Goal: Task Accomplishment & Management: Manage account settings

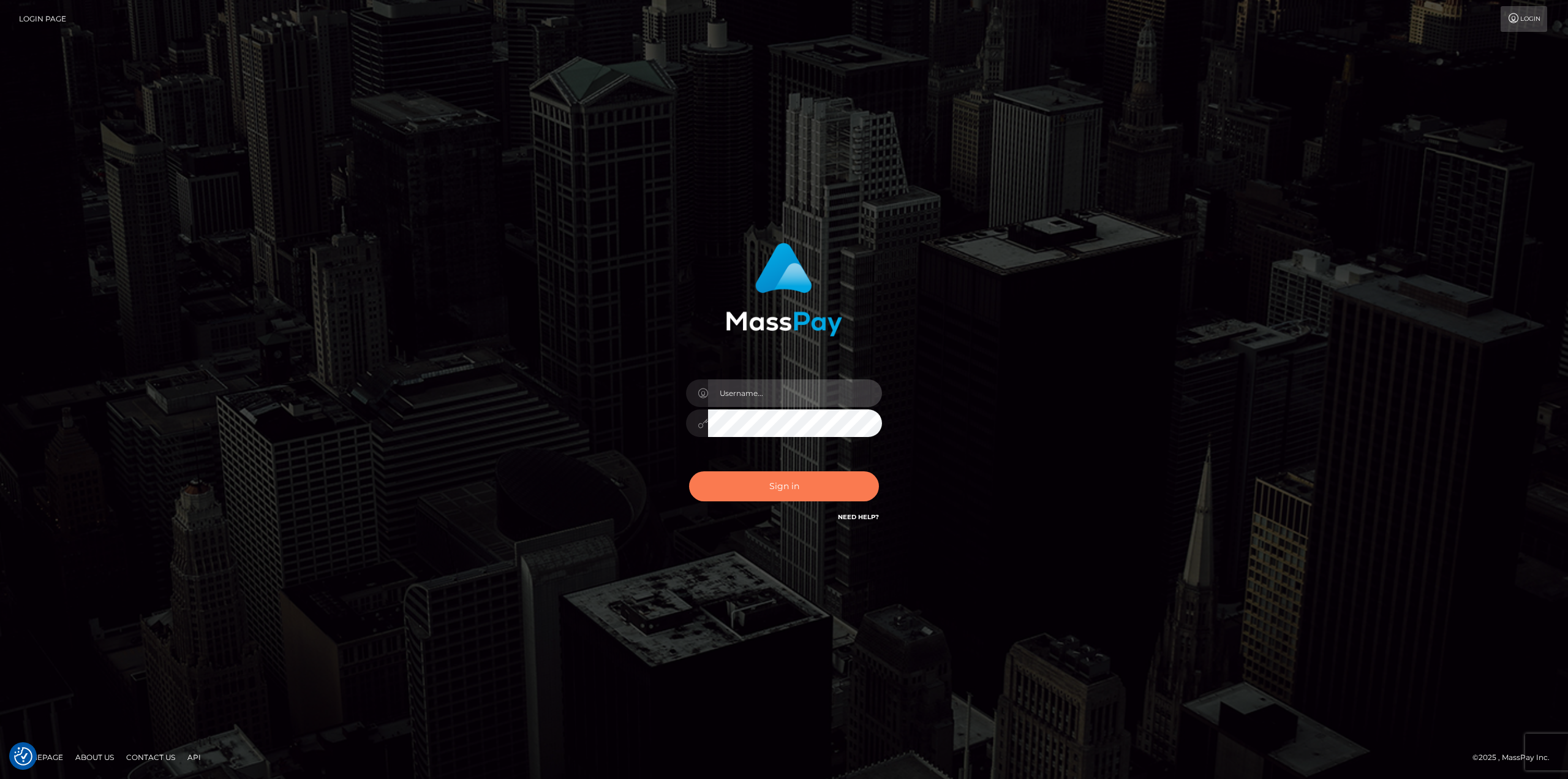
type input "klaudette.ace"
click at [820, 486] on button "Sign in" at bounding box center [784, 486] width 190 height 30
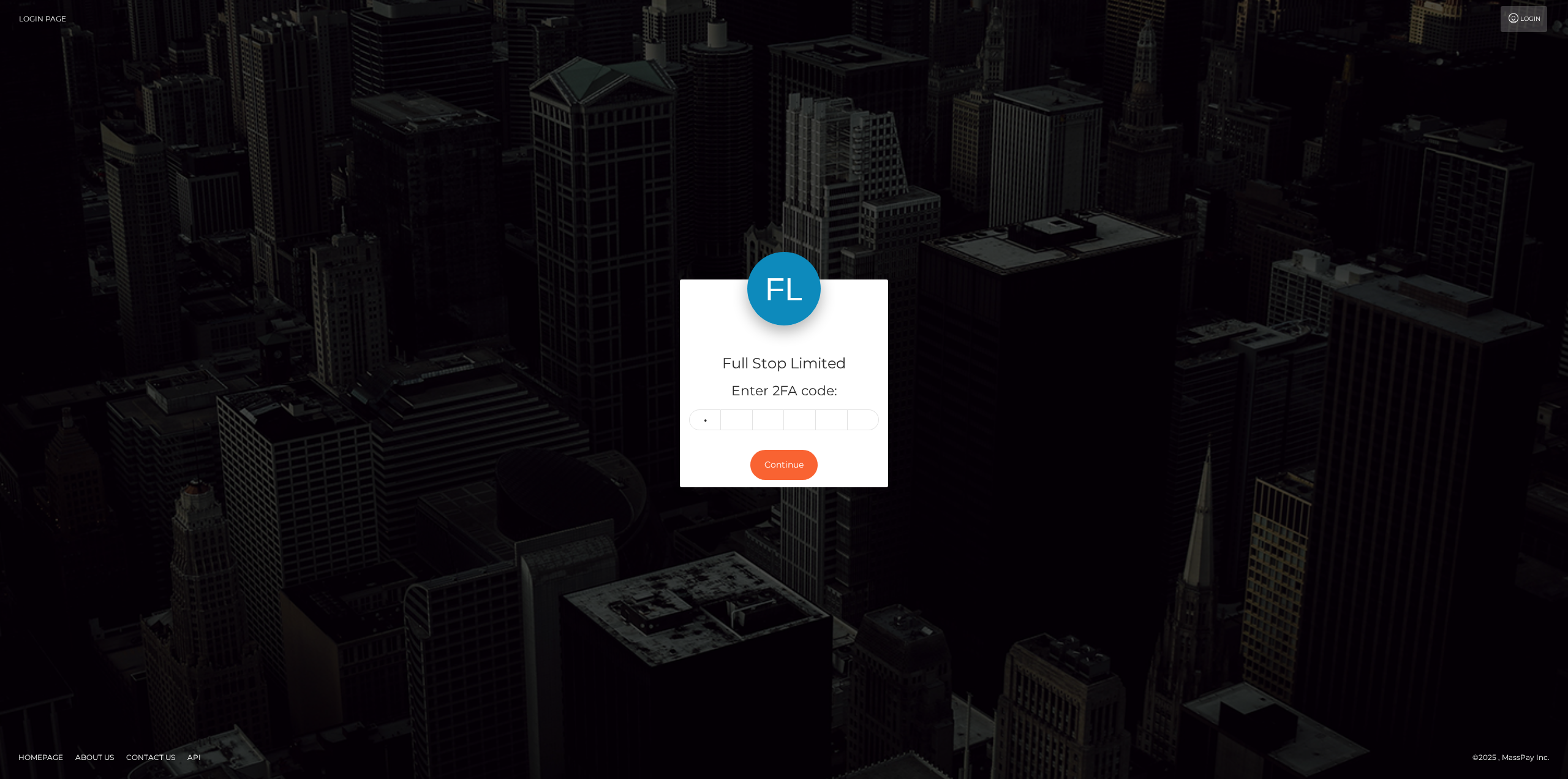
type input "7"
type input "4"
type input "2"
type input "0"
type input "7"
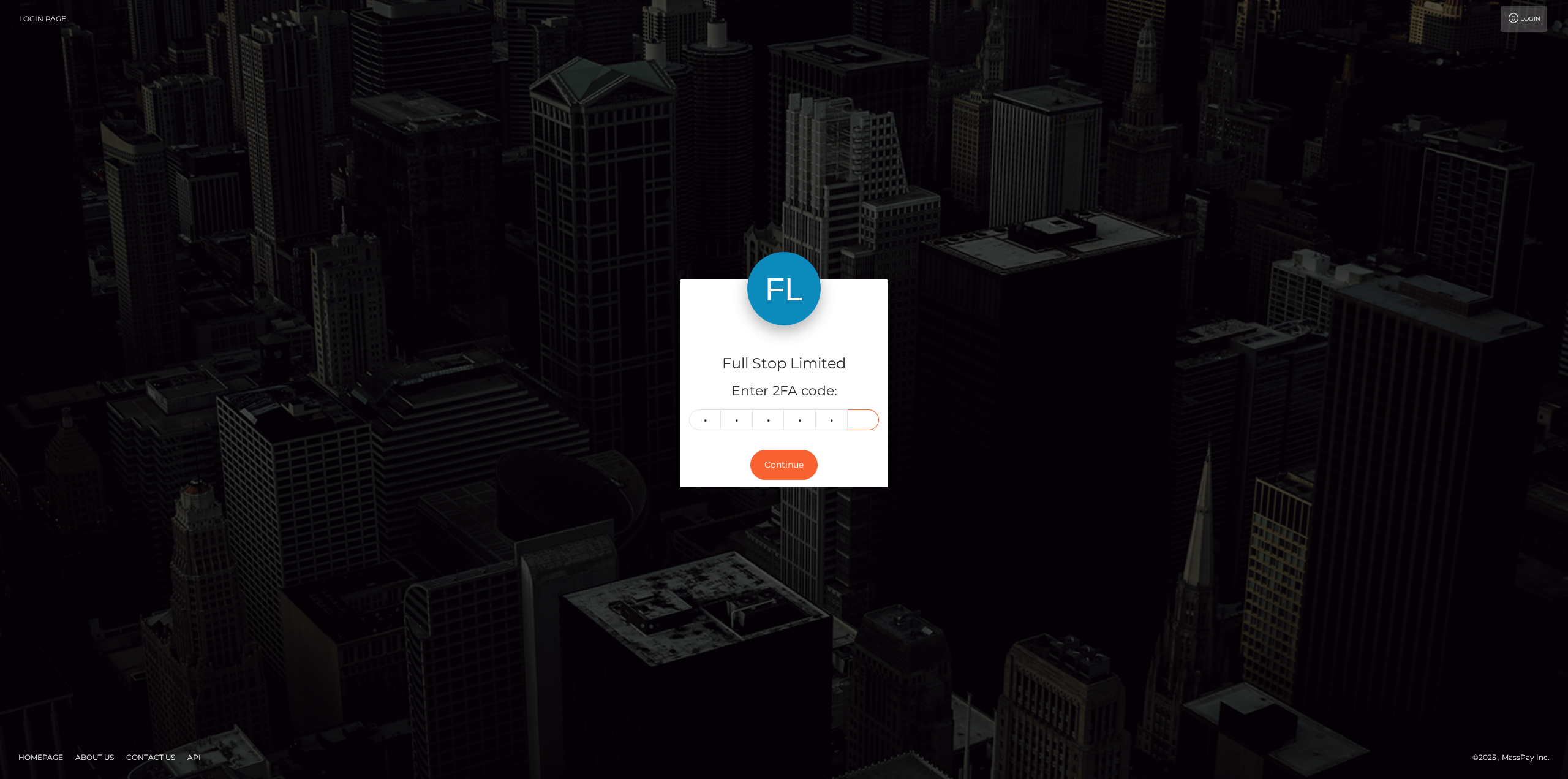
type input "2"
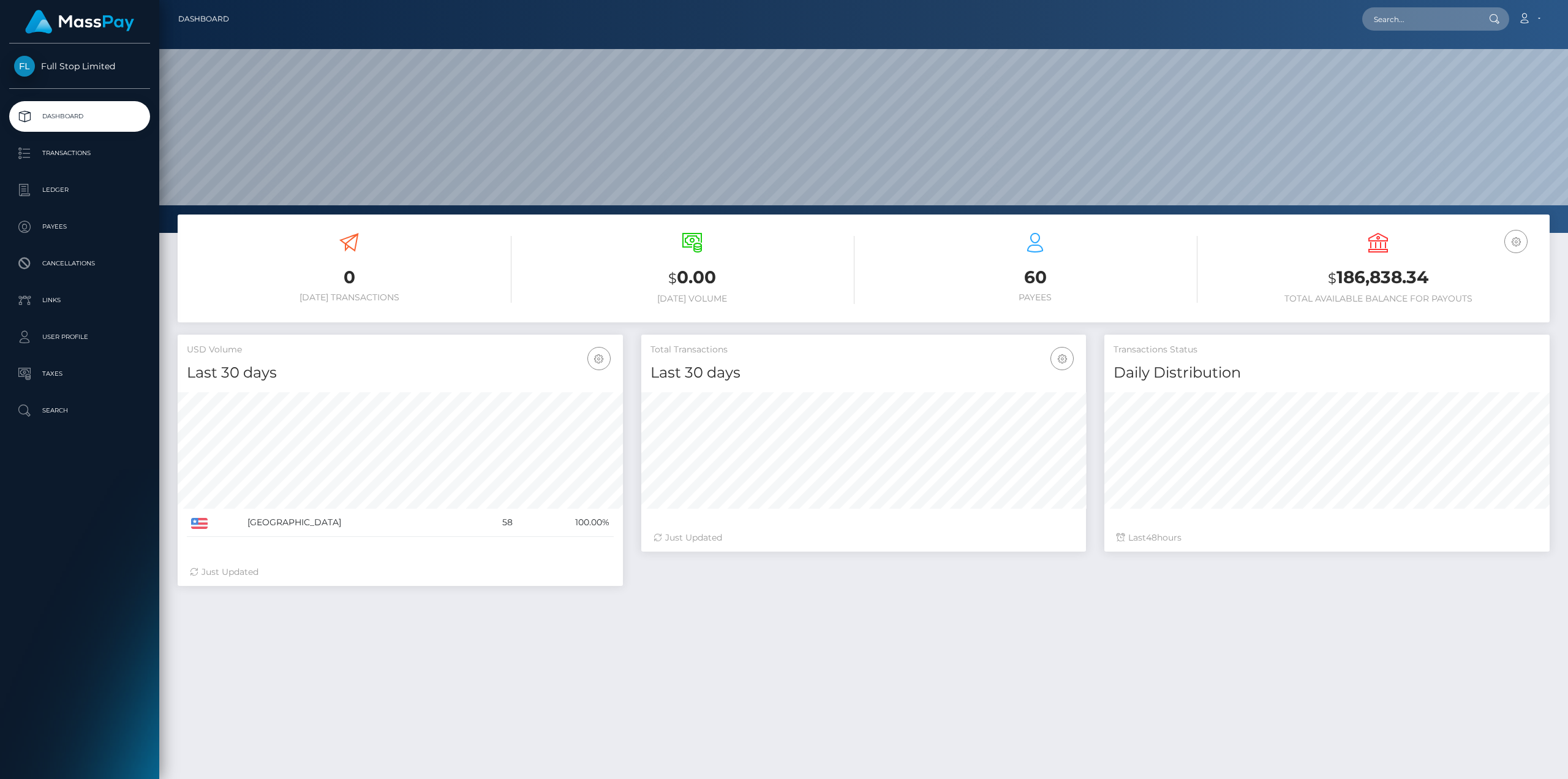
scroll to position [218, 445]
drag, startPoint x: 1443, startPoint y: 281, endPoint x: 1337, endPoint y: 284, distance: 106.0
click at [1337, 284] on h3 "$ 186,838.34" at bounding box center [1378, 278] width 325 height 25
copy h3 "186,838.34"
